Goal: Use online tool/utility: Utilize a website feature to perform a specific function

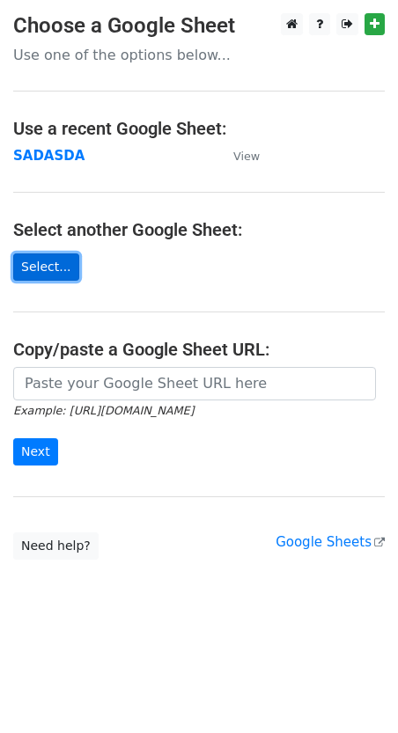
click at [47, 262] on link "Select..." at bounding box center [46, 267] width 66 height 27
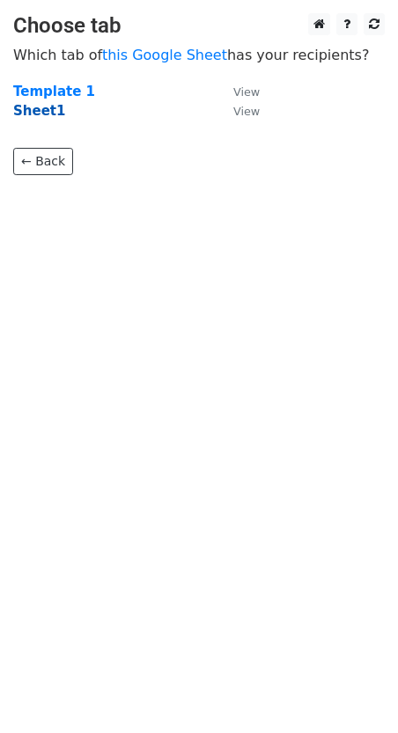
click at [39, 112] on strong "Sheet1" at bounding box center [39, 111] width 52 height 16
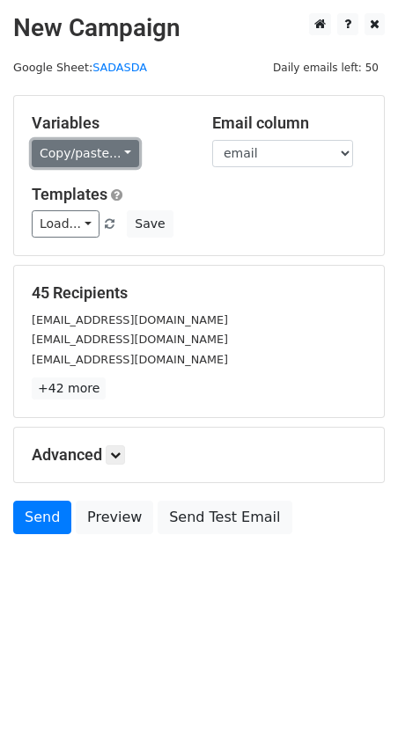
click at [116, 149] on link "Copy/paste..." at bounding box center [85, 153] width 107 height 27
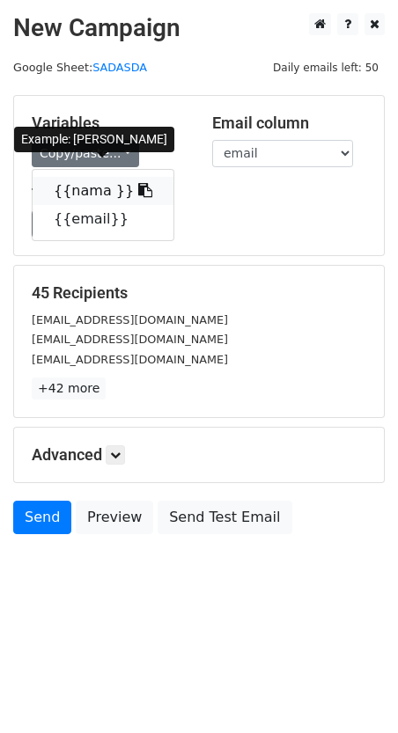
click at [138, 196] on icon at bounding box center [145, 190] width 14 height 14
